Goal: Find specific page/section

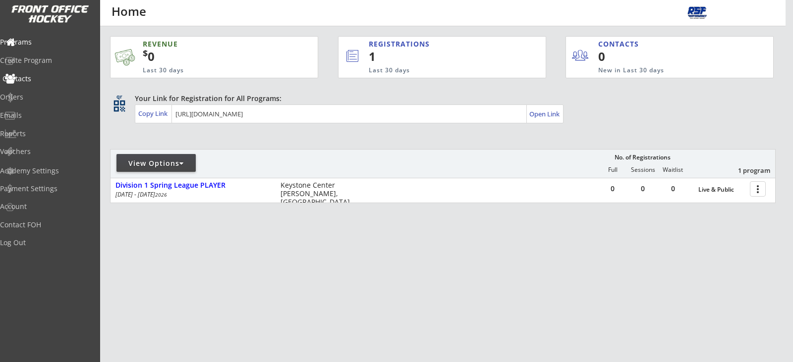
click at [43, 75] on div "Contacts" at bounding box center [46, 78] width 89 height 7
select select ""Players""
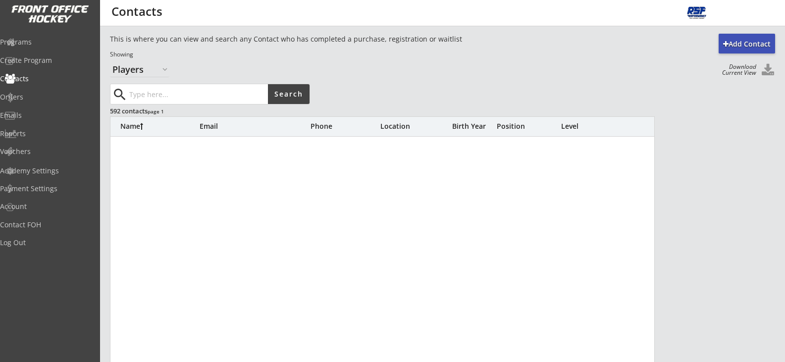
click at [154, 92] on input "input" at bounding box center [197, 94] width 141 height 20
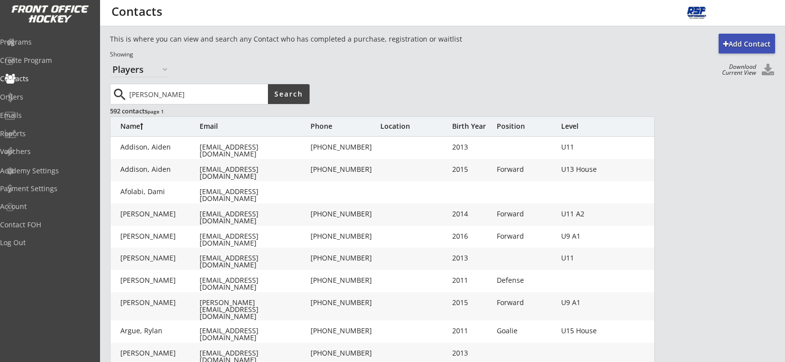
type input "[PERSON_NAME]"
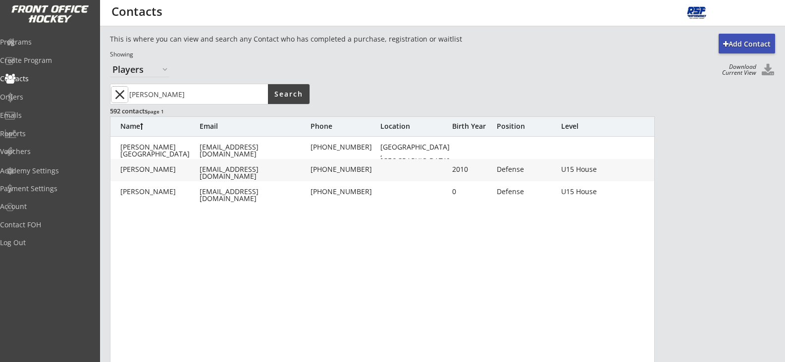
click at [115, 97] on button "close" at bounding box center [119, 95] width 16 height 16
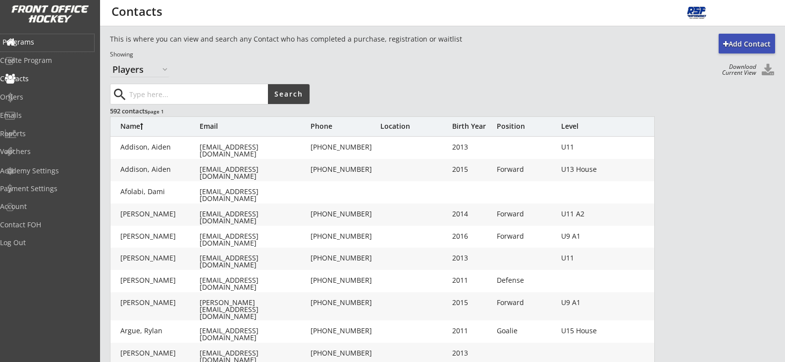
click at [46, 42] on div "Programs" at bounding box center [46, 42] width 89 height 7
